Goal: Task Accomplishment & Management: Manage account settings

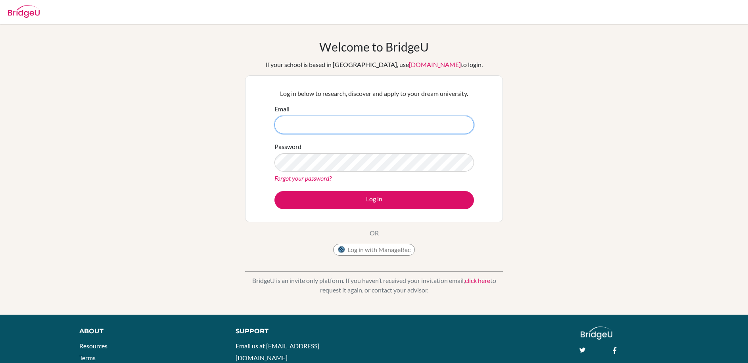
click at [310, 121] on input "Email" at bounding box center [375, 125] width 200 height 18
click at [357, 121] on input "[EMAIL_ADDRESS][DOMAIN_NAME]" at bounding box center [375, 125] width 200 height 18
type input "l"
click at [334, 127] on input "Email" at bounding box center [375, 125] width 200 height 18
type input "[EMAIL_ADDRESS][DOMAIN_NAME]"
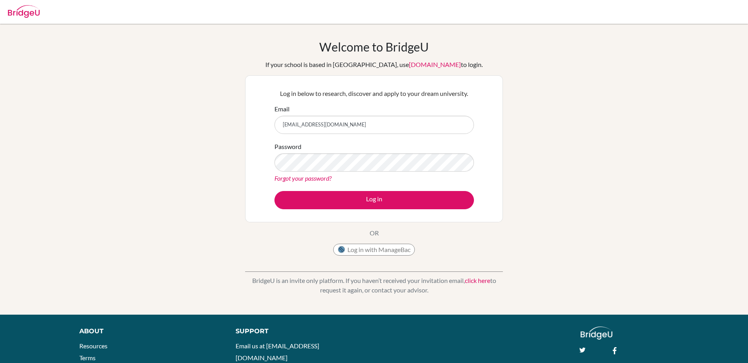
click at [344, 172] on div "Password Forgot your password?" at bounding box center [375, 162] width 200 height 41
click at [275, 191] on button "Log in" at bounding box center [375, 200] width 200 height 18
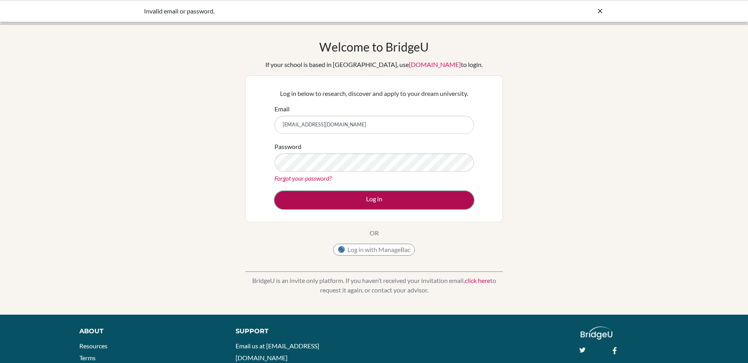
click at [394, 193] on button "Log in" at bounding box center [375, 200] width 200 height 18
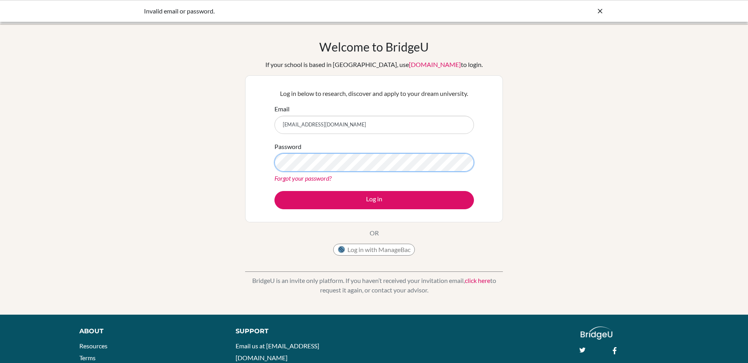
click at [275, 191] on button "Log in" at bounding box center [375, 200] width 200 height 18
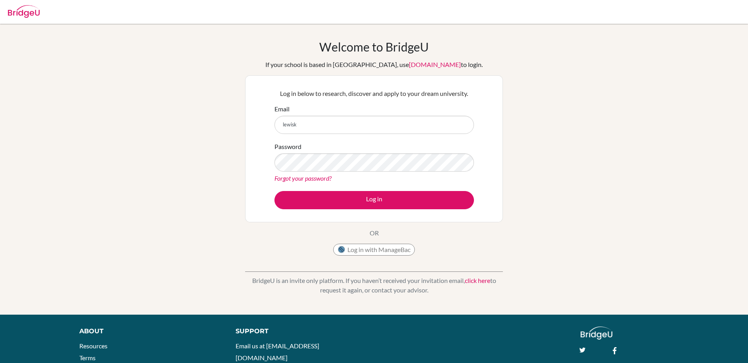
type input "[EMAIL_ADDRESS][DOMAIN_NAME]"
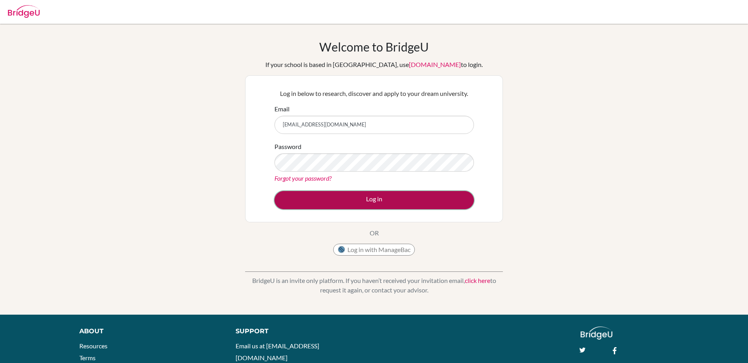
click at [377, 198] on button "Log in" at bounding box center [375, 200] width 200 height 18
click at [395, 202] on button "Log in" at bounding box center [375, 200] width 200 height 18
click at [325, 208] on button "Log in" at bounding box center [375, 200] width 200 height 18
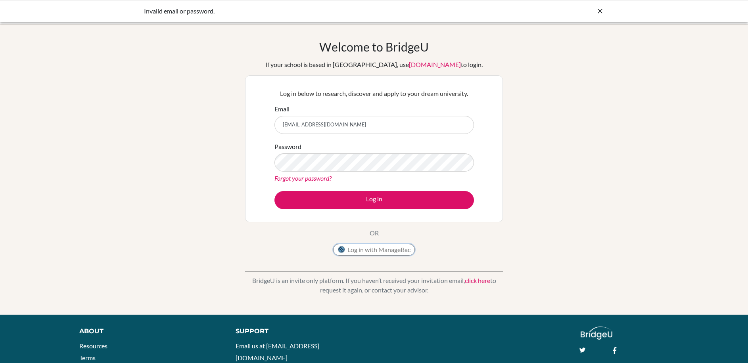
click at [359, 248] on button "Log in with ManageBac" at bounding box center [374, 250] width 82 height 12
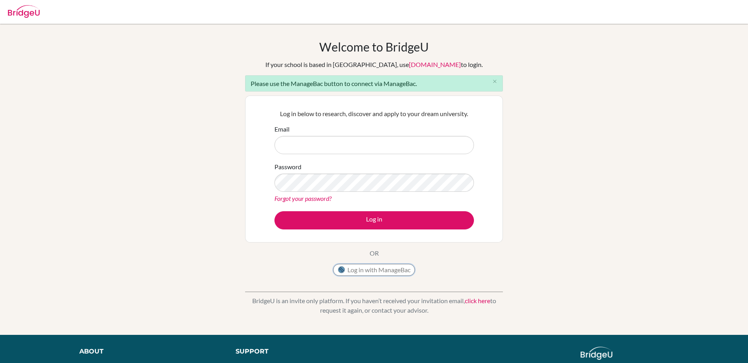
click at [388, 272] on button "Log in with ManageBac" at bounding box center [374, 270] width 82 height 12
